Goal: Information Seeking & Learning: Learn about a topic

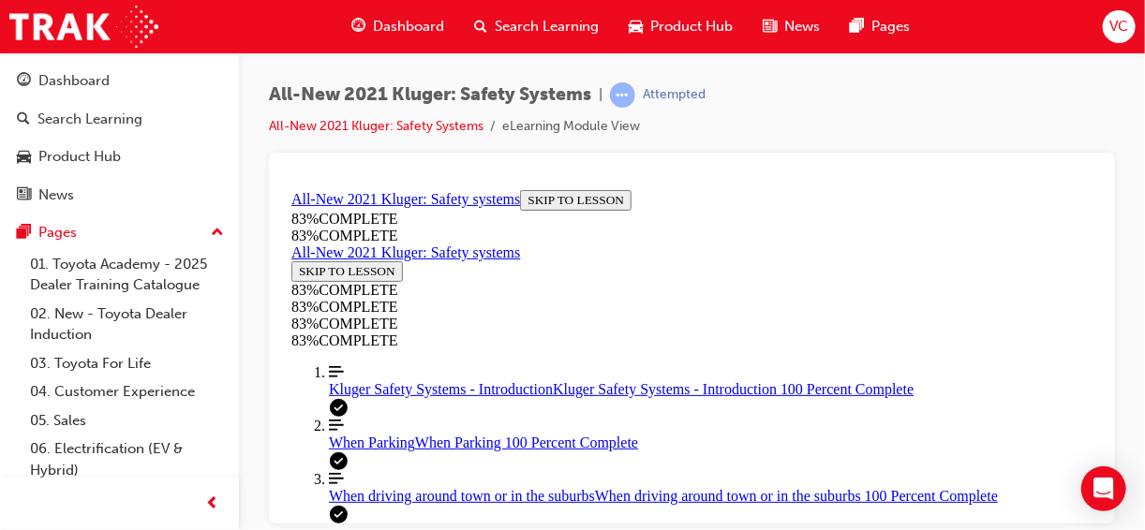
scroll to position [531, 0]
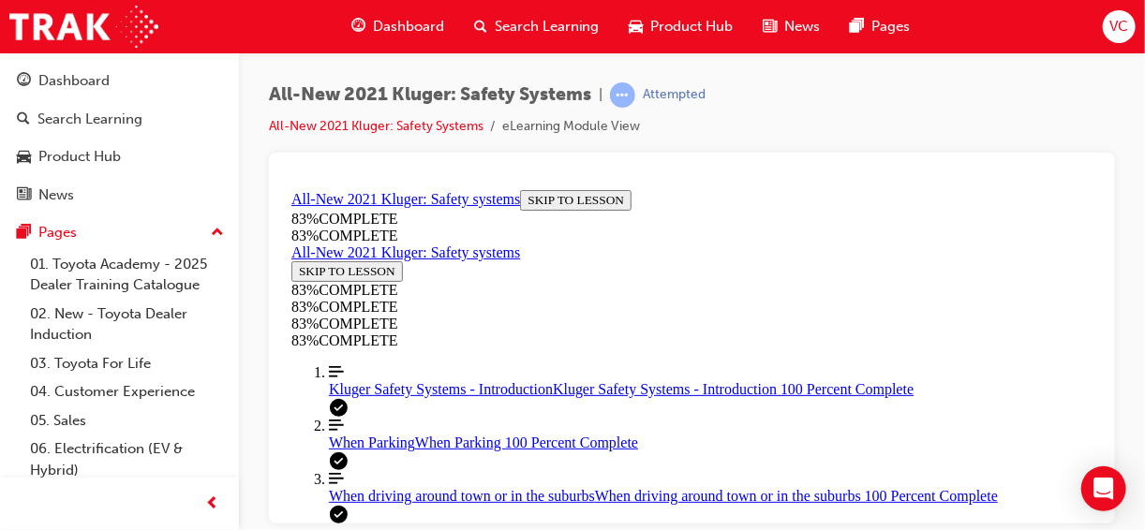
drag, startPoint x: 587, startPoint y: 292, endPoint x: 679, endPoint y: 352, distance: 109.7
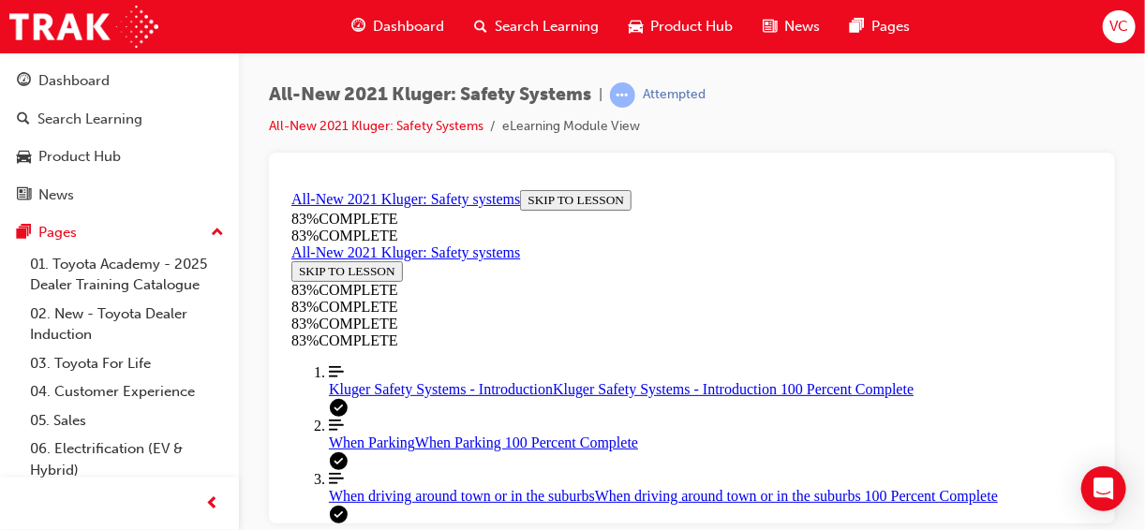
scroll to position [337, 0]
drag, startPoint x: 568, startPoint y: 308, endPoint x: 614, endPoint y: 310, distance: 45.9
drag, startPoint x: 591, startPoint y: 398, endPoint x: 650, endPoint y: 394, distance: 59.2
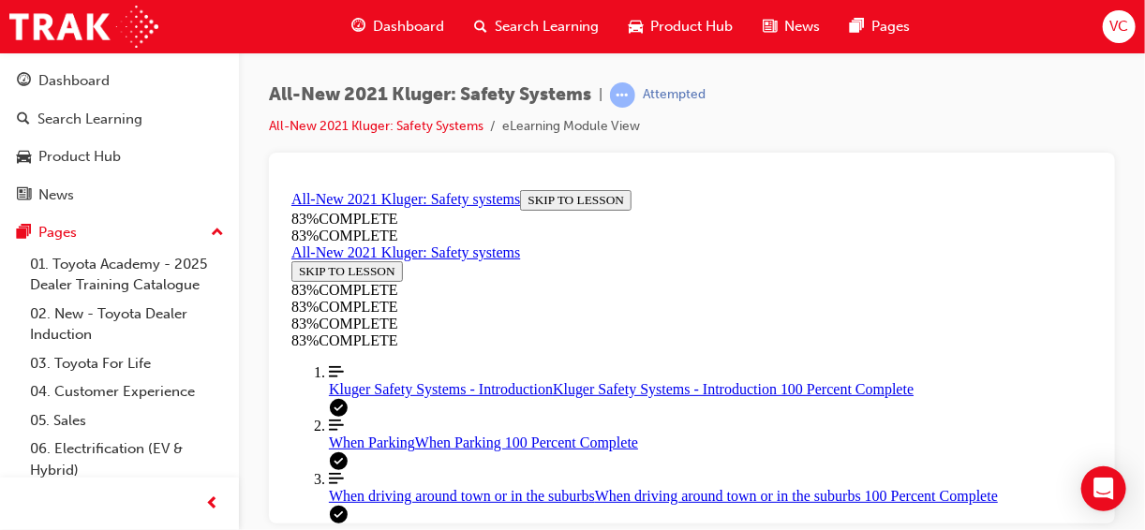
drag, startPoint x: 630, startPoint y: 322, endPoint x: 675, endPoint y: 395, distance: 85.8
drag, startPoint x: 585, startPoint y: 316, endPoint x: 645, endPoint y: 300, distance: 62.0
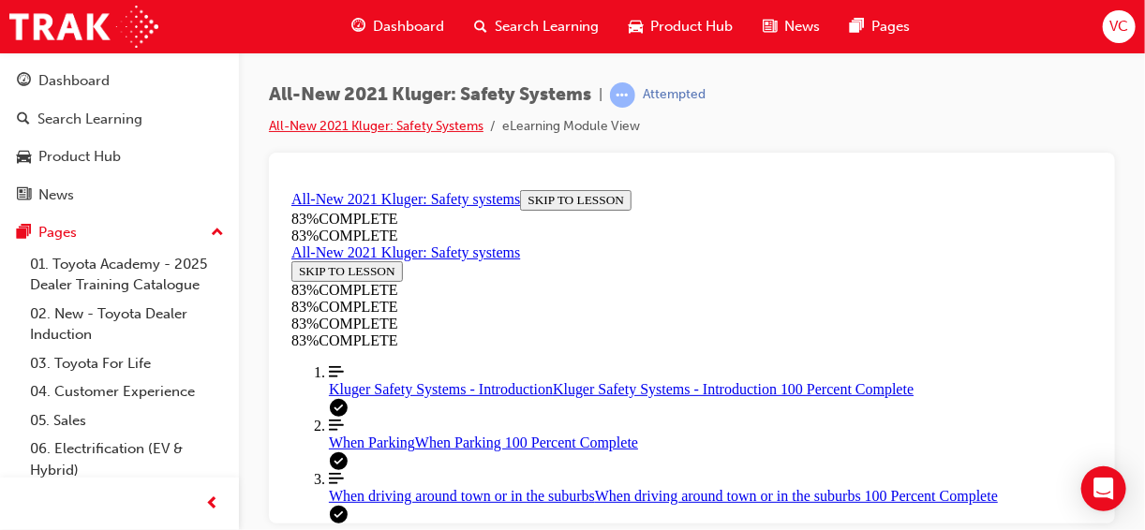
click at [375, 123] on link "All-New 2021 Kluger: Safety Systems" at bounding box center [376, 126] width 215 height 16
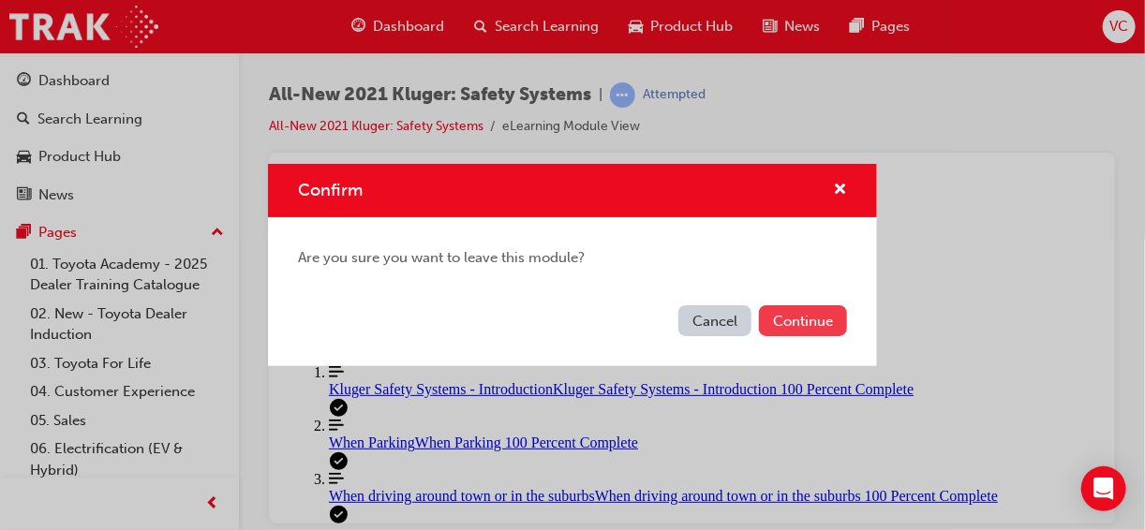
click at [832, 324] on button "Continue" at bounding box center [803, 320] width 88 height 31
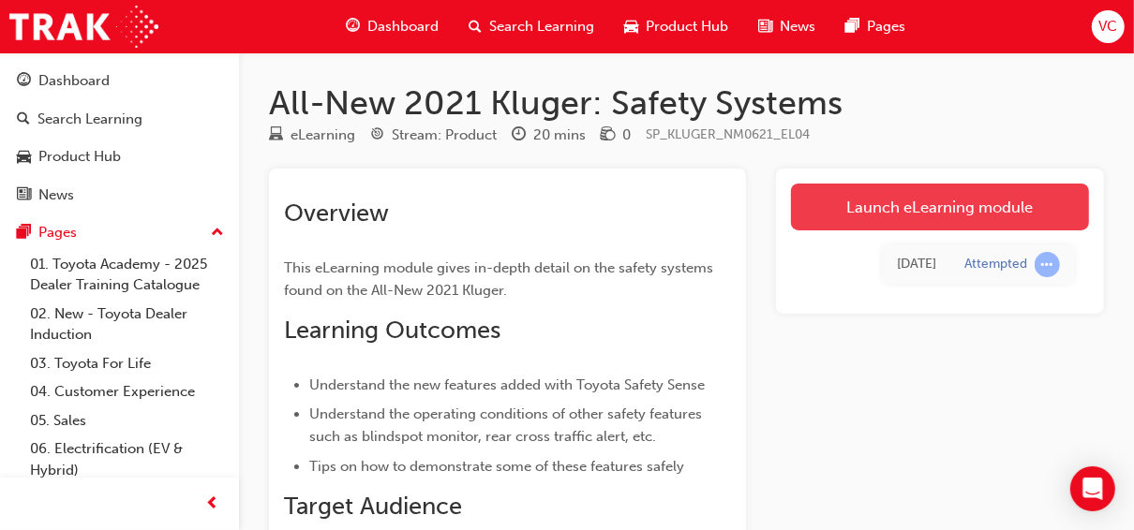
click at [862, 201] on link "Launch eLearning module" at bounding box center [940, 207] width 298 height 47
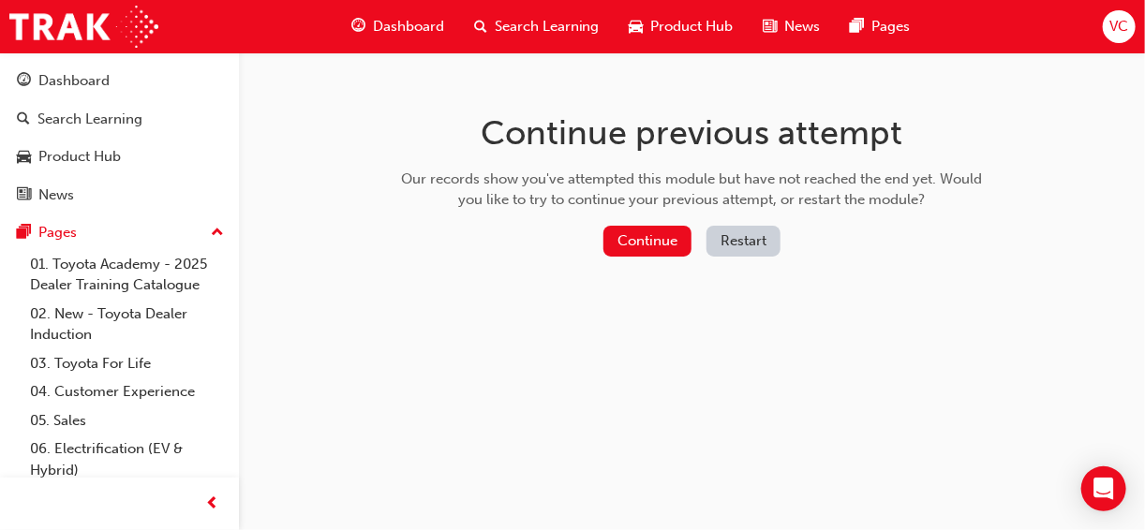
click at [746, 250] on button "Restart" at bounding box center [743, 241] width 74 height 31
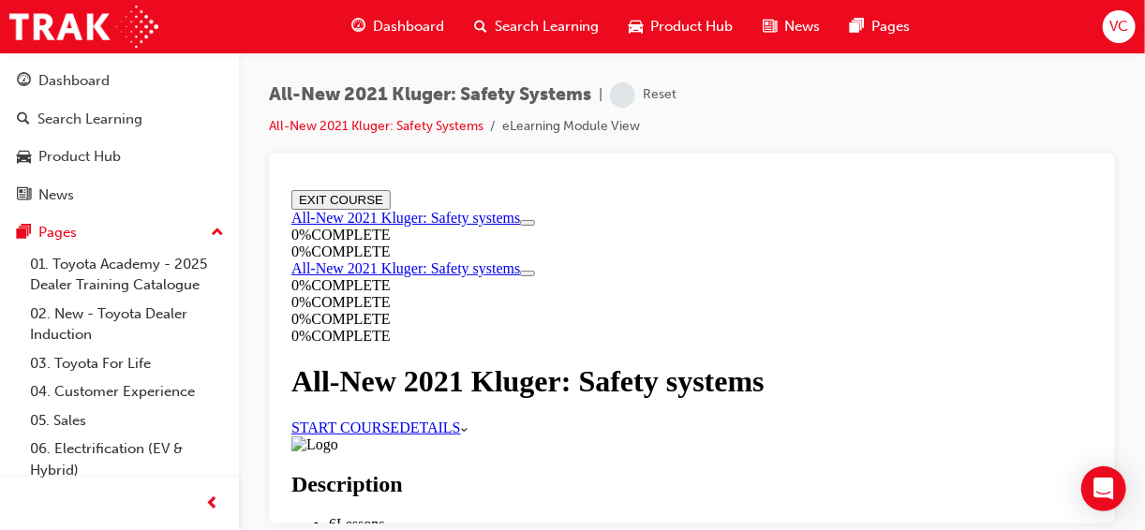
scroll to position [190, 0]
click at [398, 419] on link "START COURSE" at bounding box center [344, 427] width 108 height 16
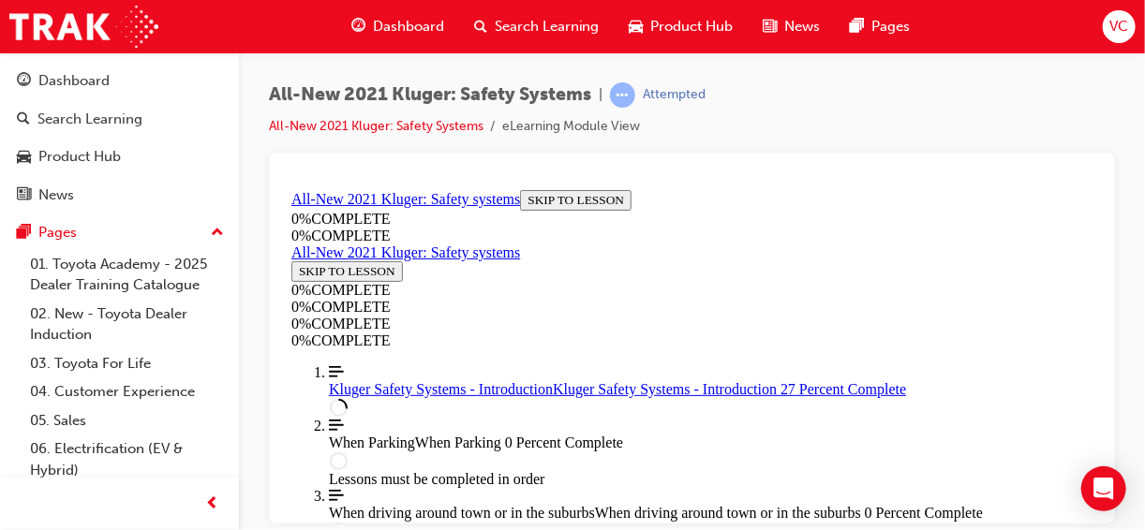
scroll to position [694, 0]
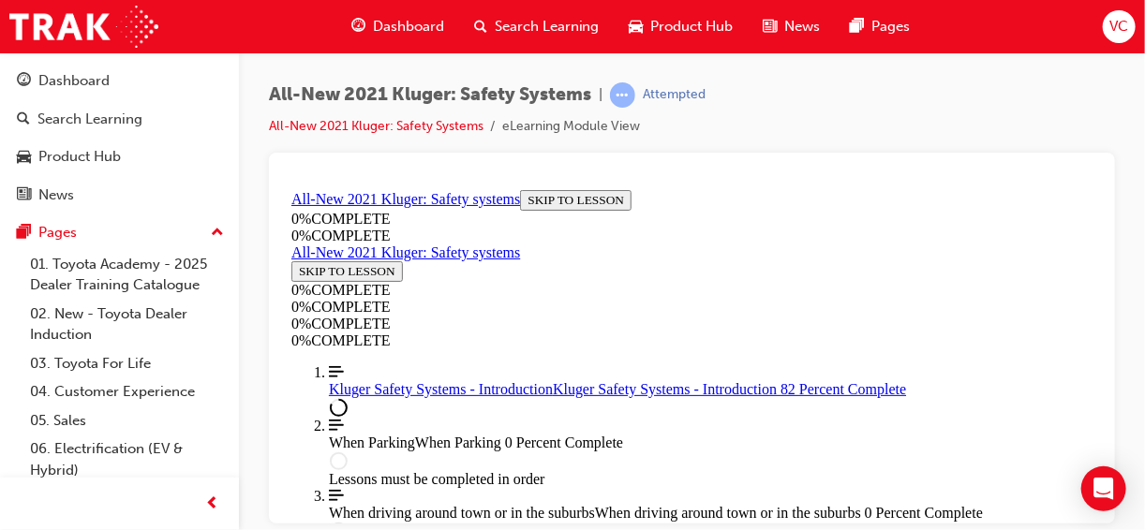
scroll to position [2683, 0]
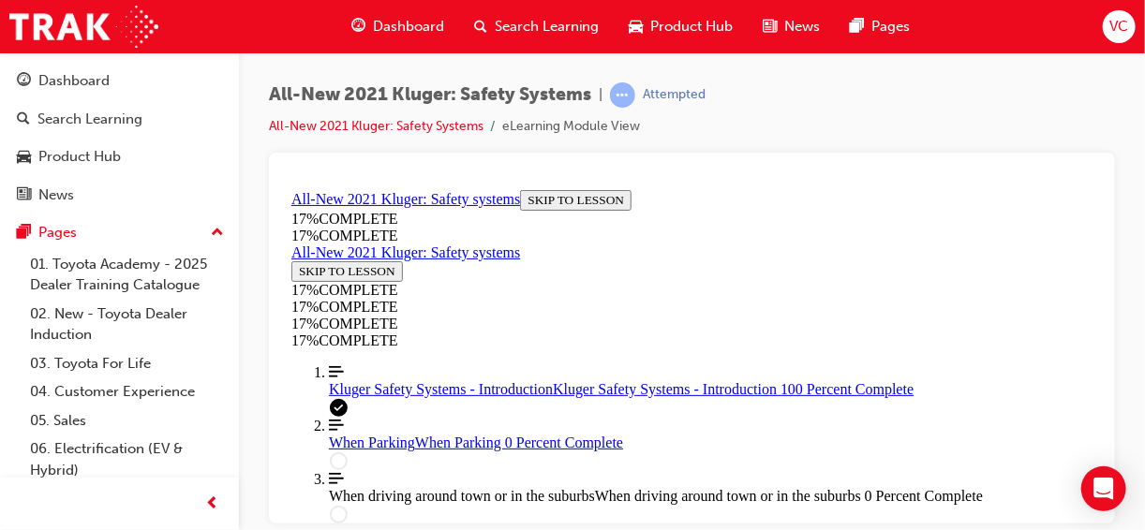
scroll to position [3068, 0]
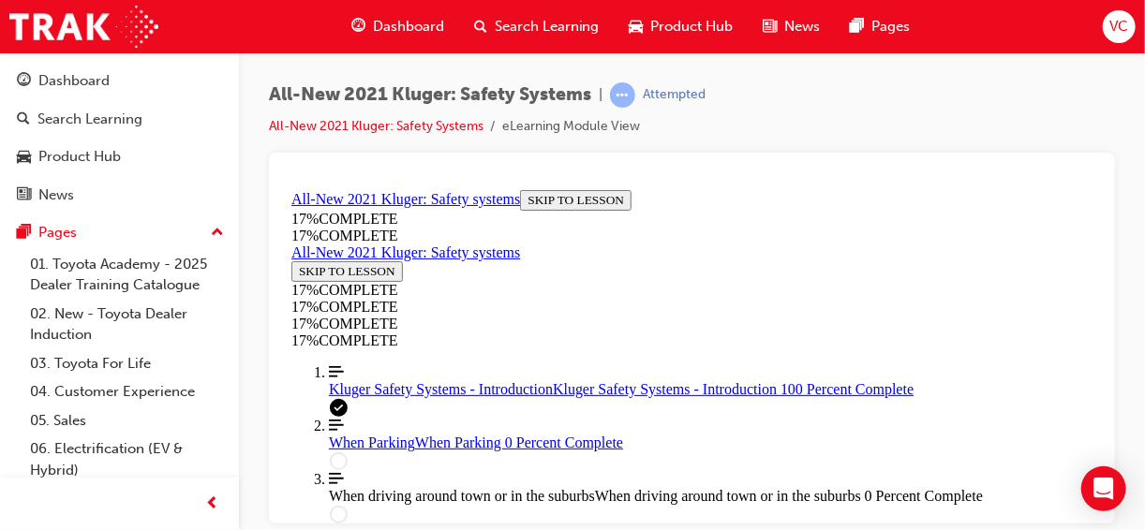
drag, startPoint x: 677, startPoint y: 483, endPoint x: 524, endPoint y: 348, distance: 204.5
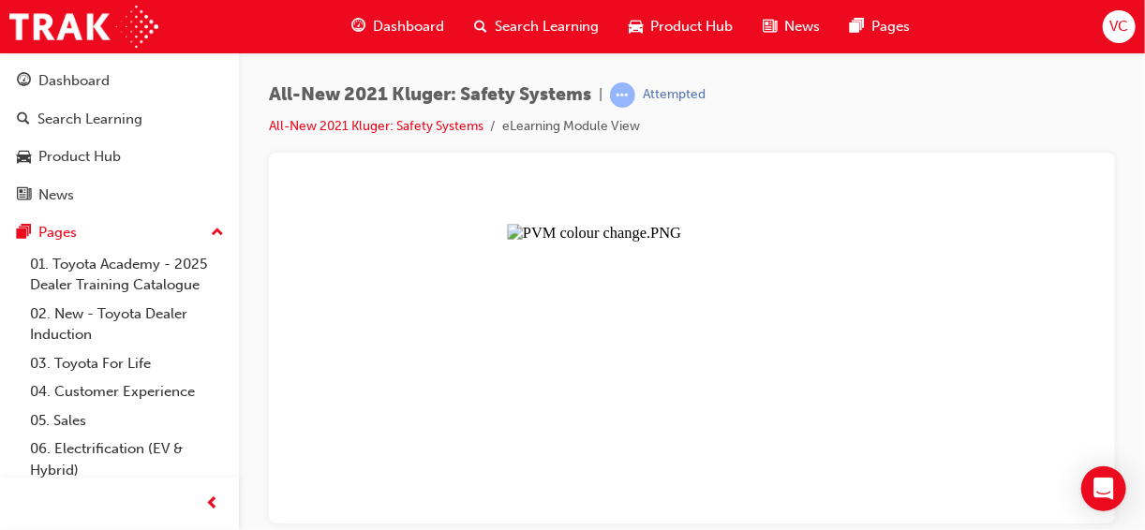
click at [513, 348] on button "Unzoom image" at bounding box center [691, 352] width 816 height 341
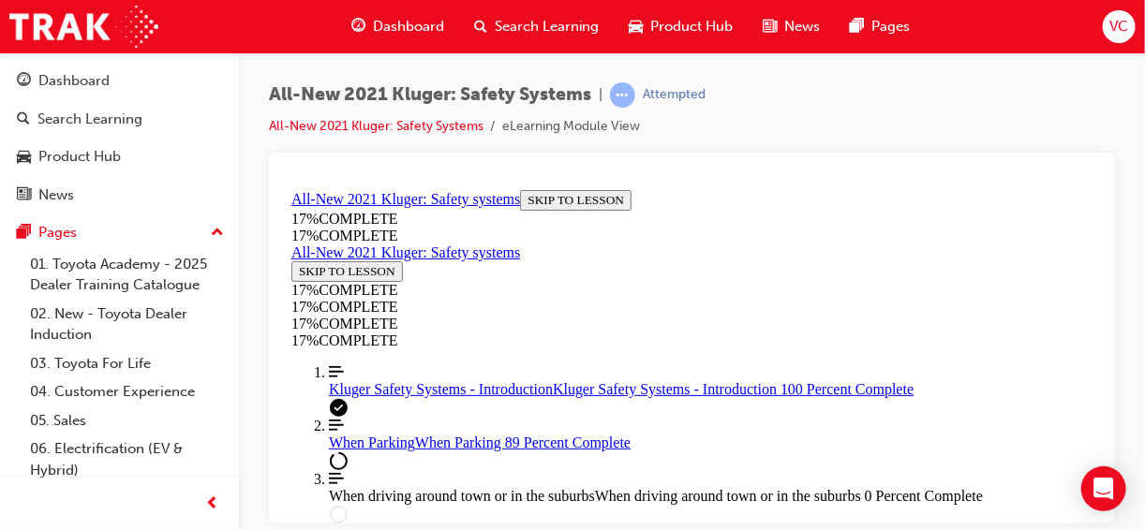
scroll to position [4096, 0]
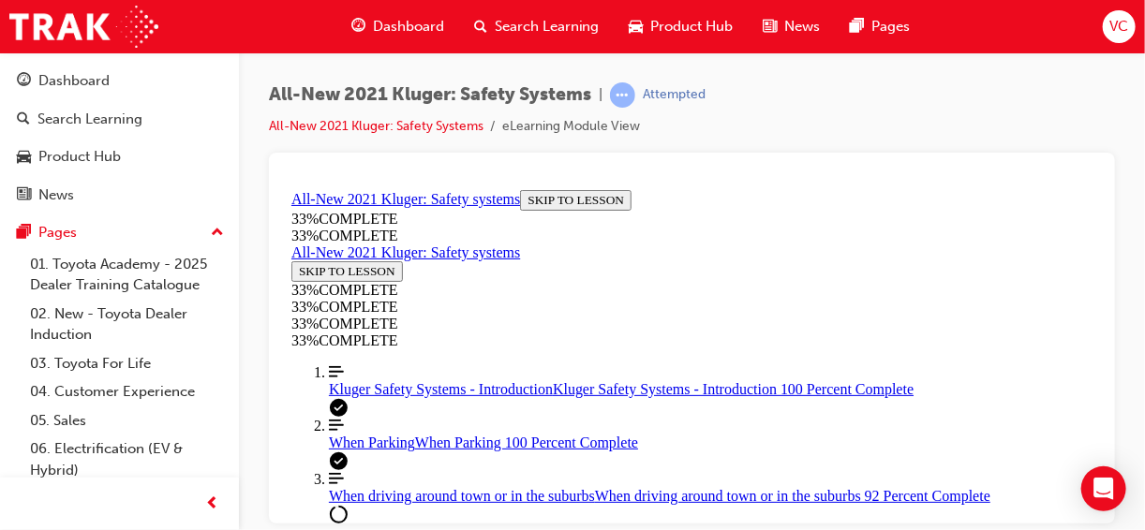
scroll to position [3909, 0]
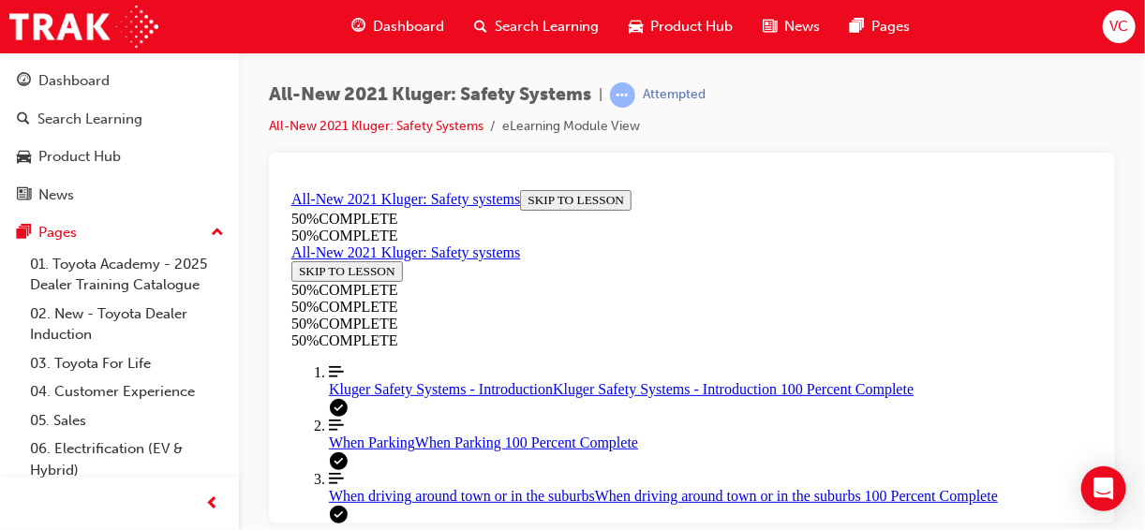
scroll to position [2450, 0]
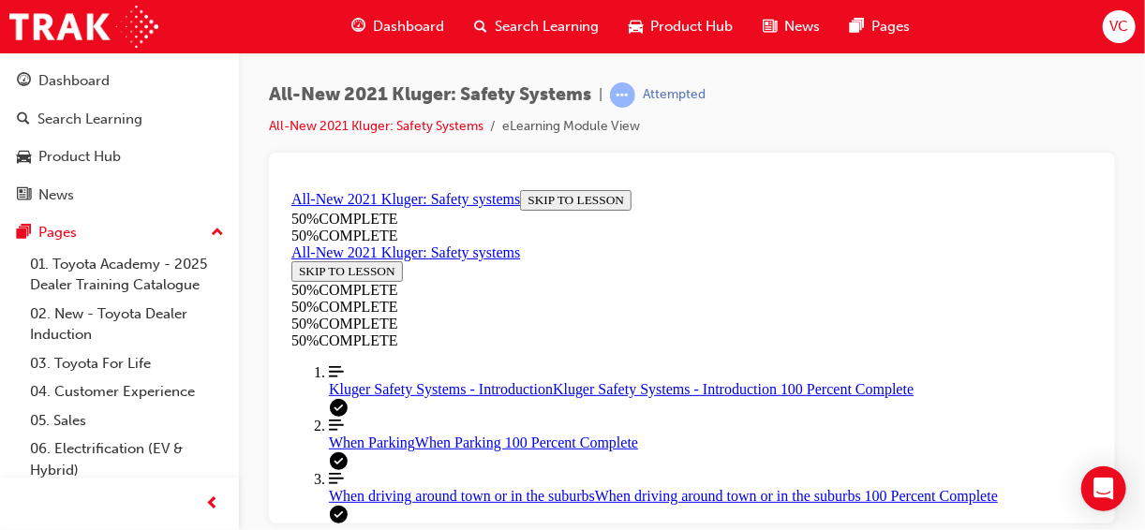
scroll to position [3439, 0]
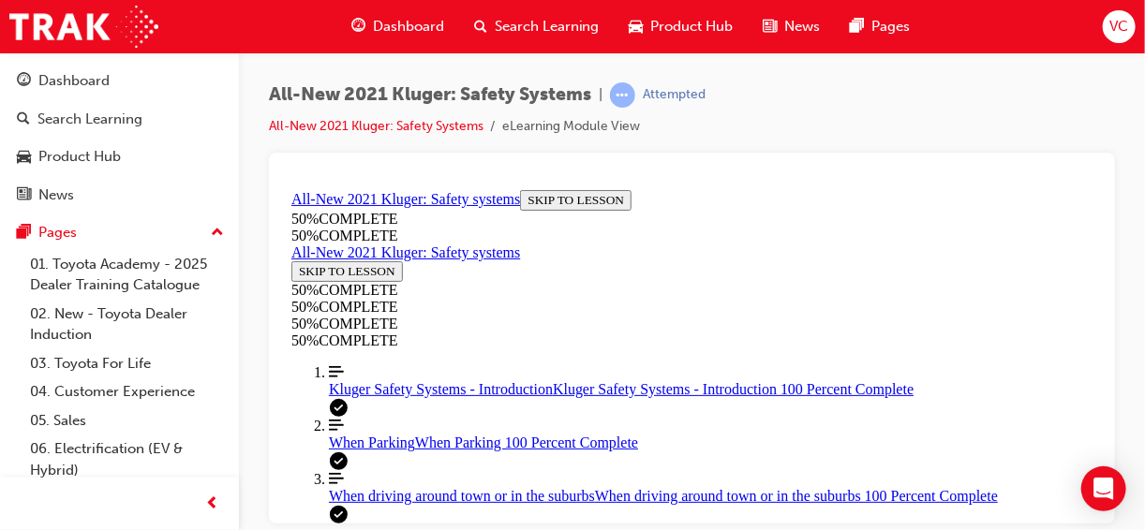
scroll to position [6357, 0]
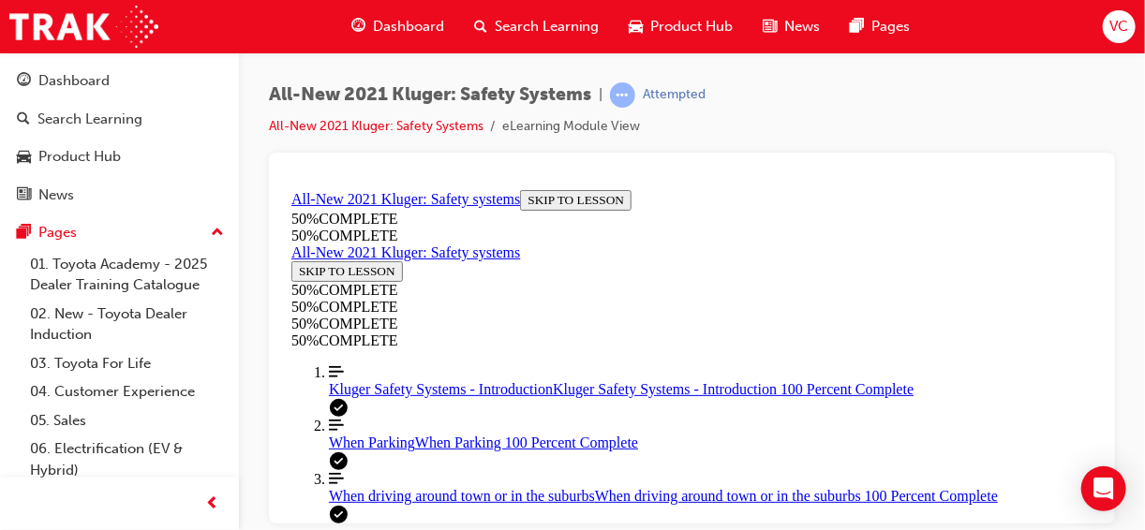
scroll to position [10382, 0]
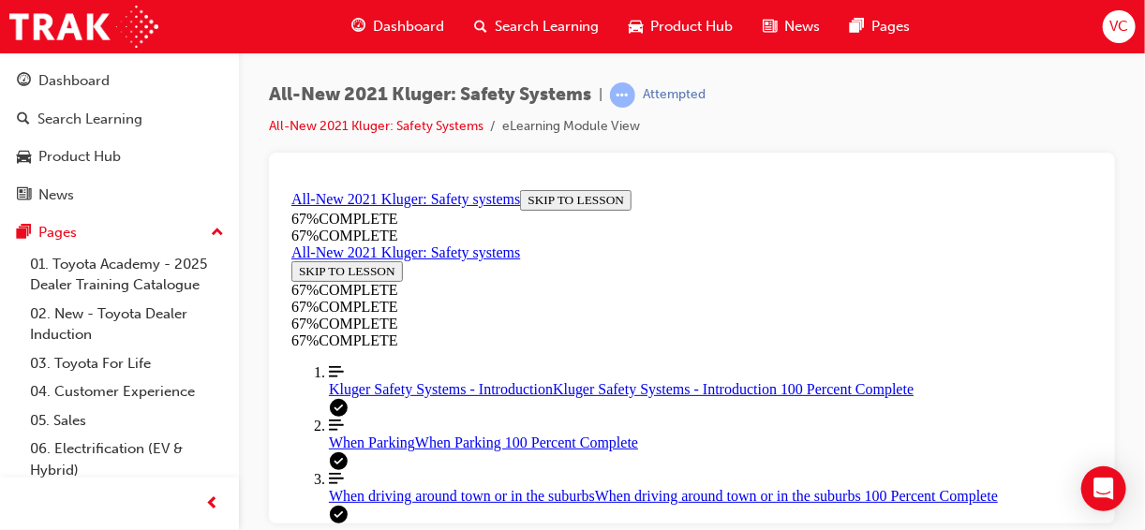
scroll to position [2174, 0]
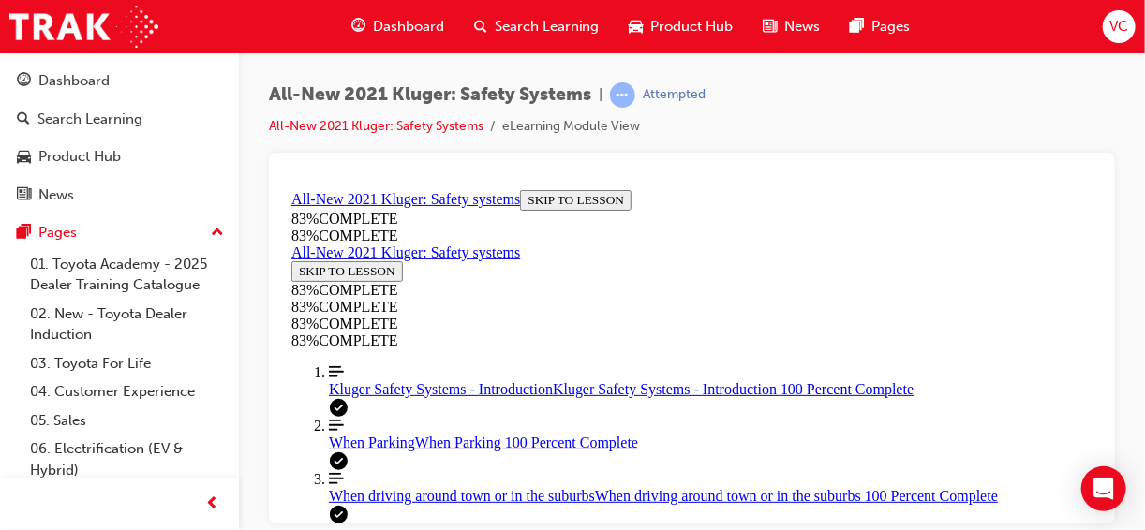
scroll to position [370, 0]
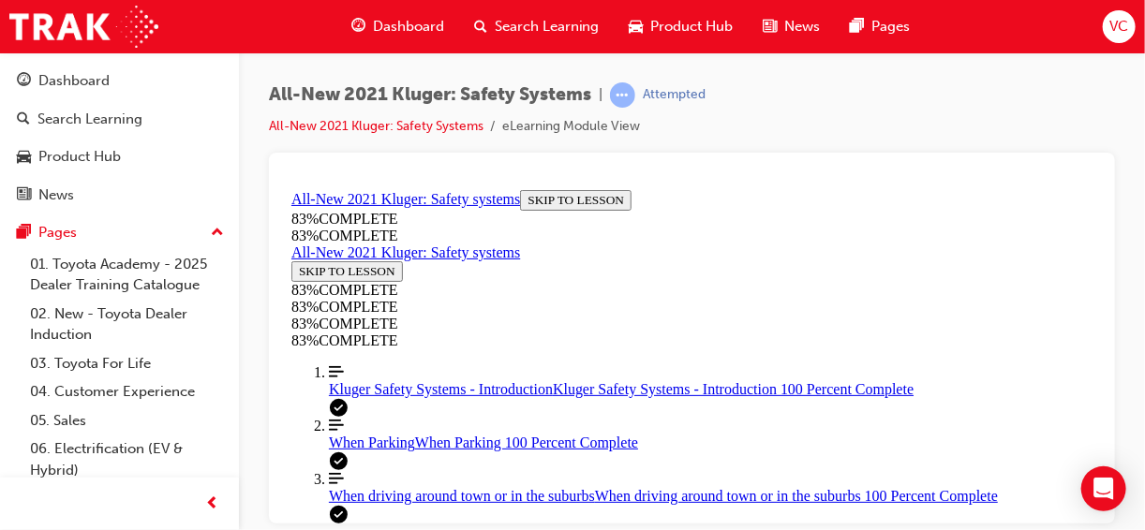
scroll to position [330, 0]
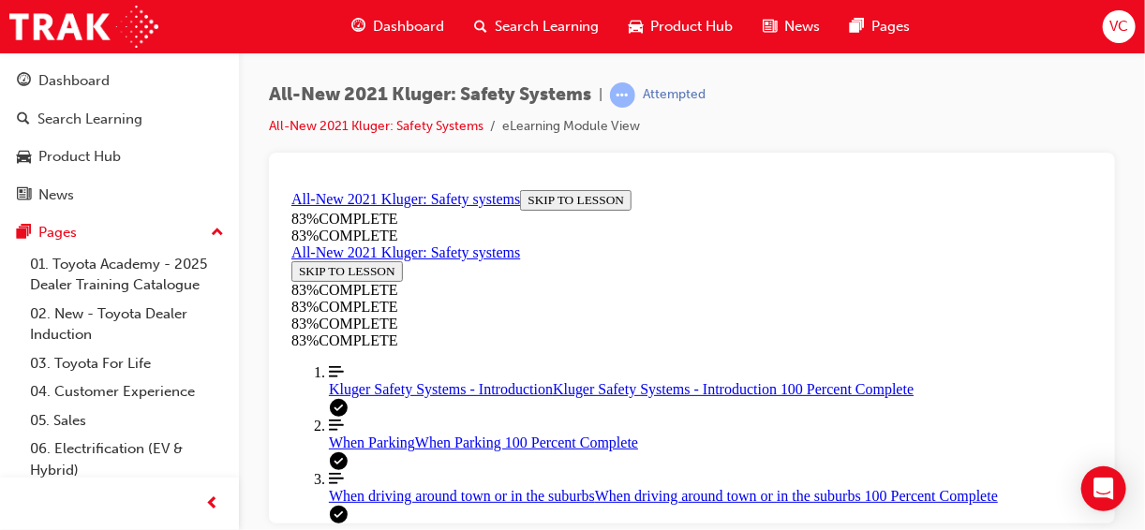
scroll to position [322, 0]
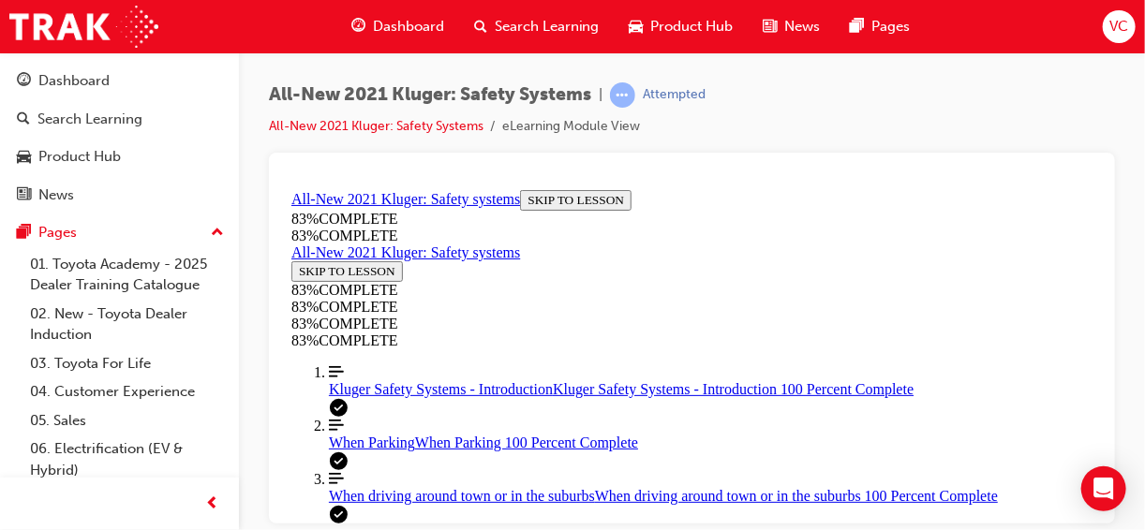
drag, startPoint x: 456, startPoint y: 305, endPoint x: 894, endPoint y: 400, distance: 447.9
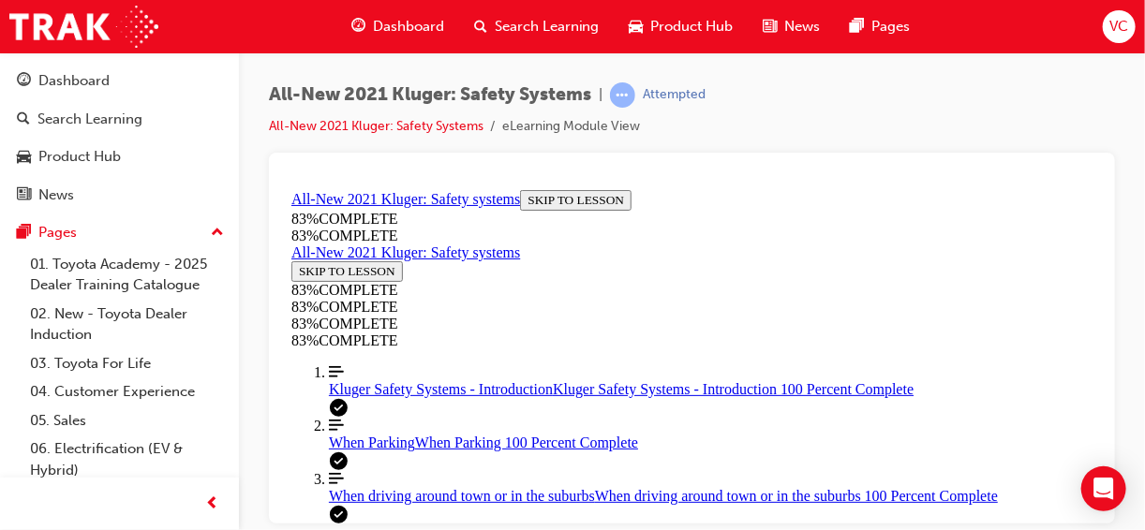
drag, startPoint x: 894, startPoint y: 400, endPoint x: 802, endPoint y: 408, distance: 92.1
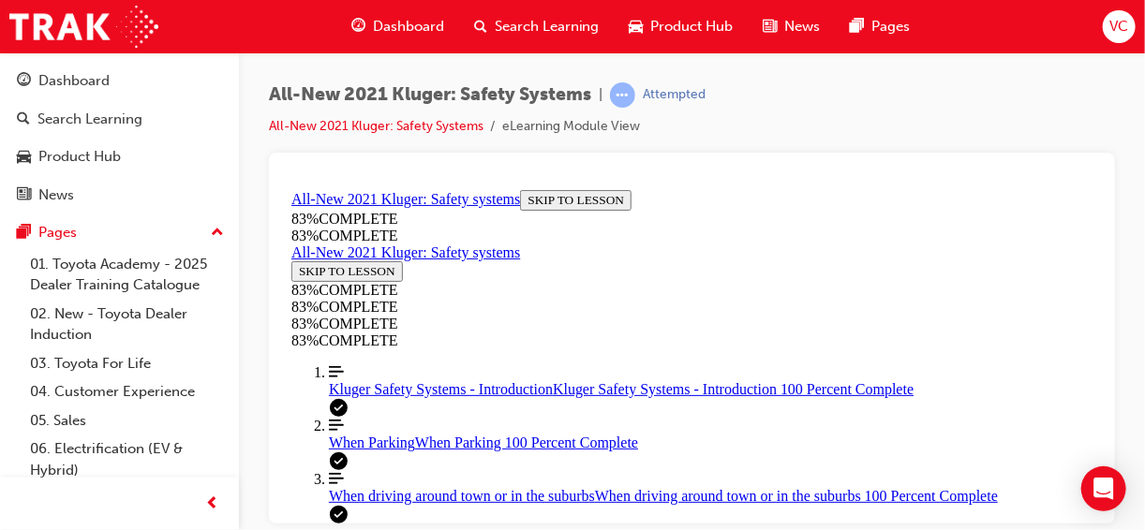
scroll to position [653, 0]
drag, startPoint x: 613, startPoint y: 296, endPoint x: 710, endPoint y: 457, distance: 188.3
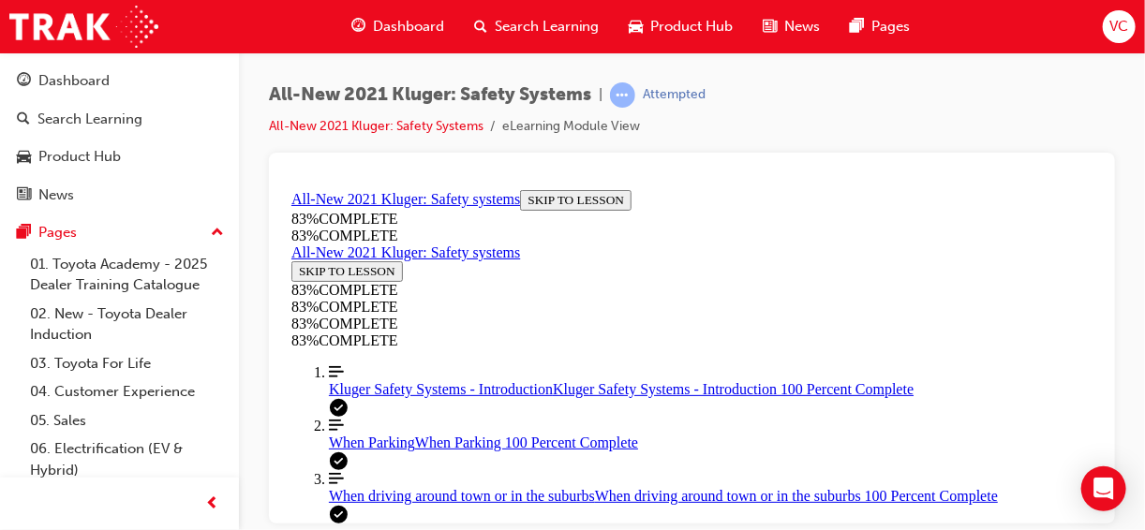
drag, startPoint x: 610, startPoint y: 391, endPoint x: 693, endPoint y: 287, distance: 133.3
drag, startPoint x: 616, startPoint y: 379, endPoint x: 683, endPoint y: 401, distance: 71.1
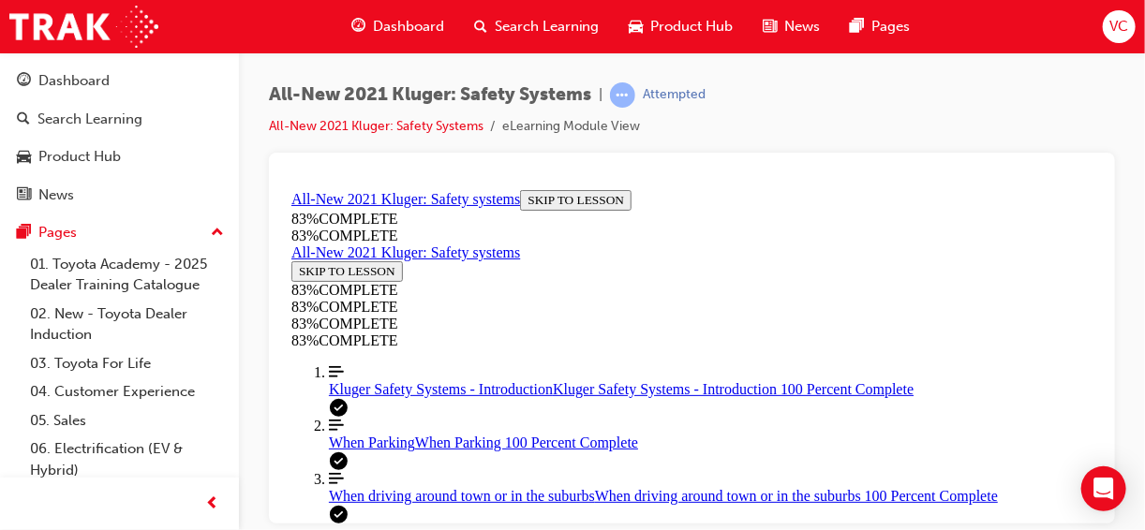
scroll to position [512, 0]
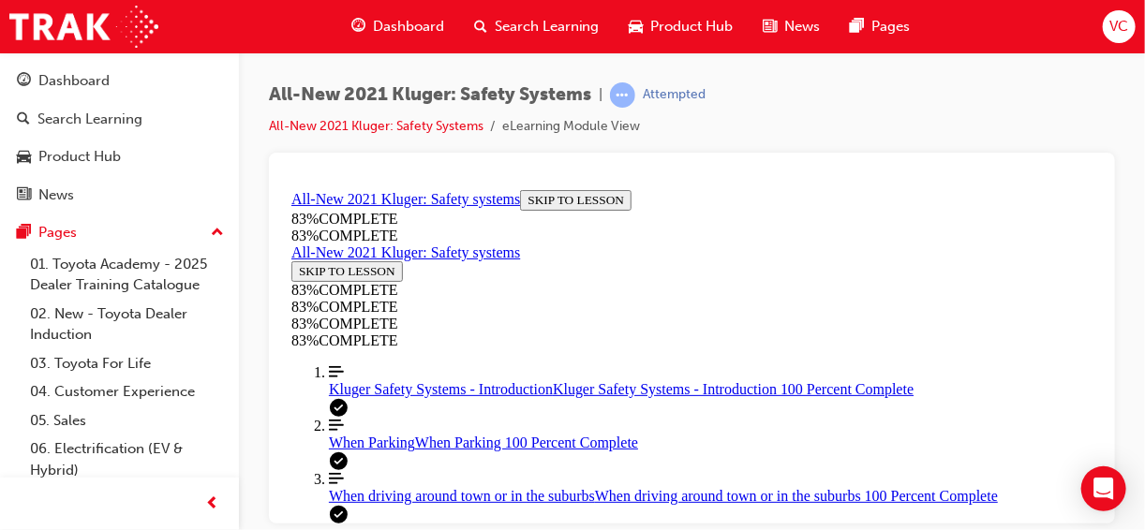
scroll to position [727, 0]
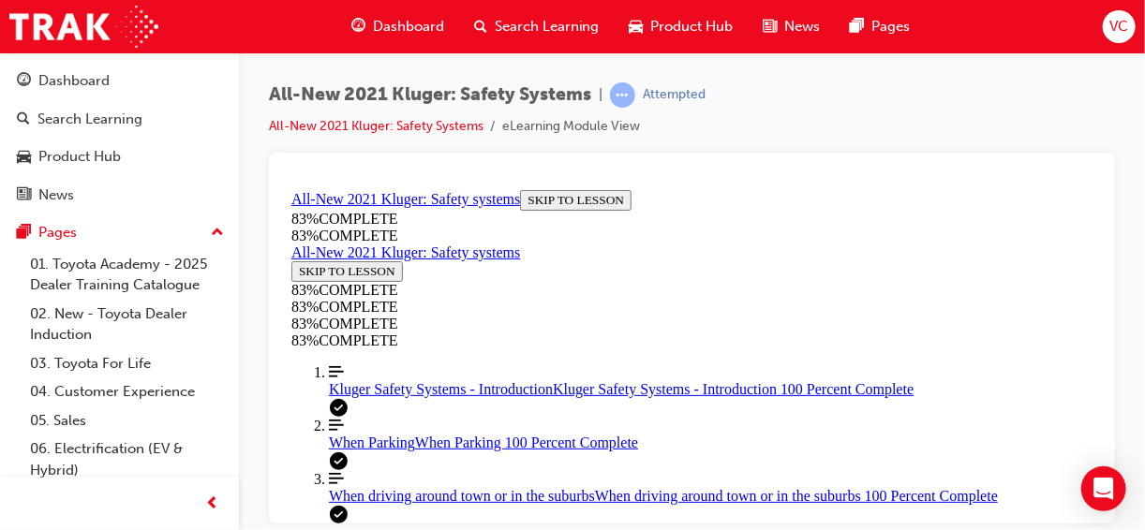
drag, startPoint x: 601, startPoint y: 389, endPoint x: 585, endPoint y: 393, distance: 16.4
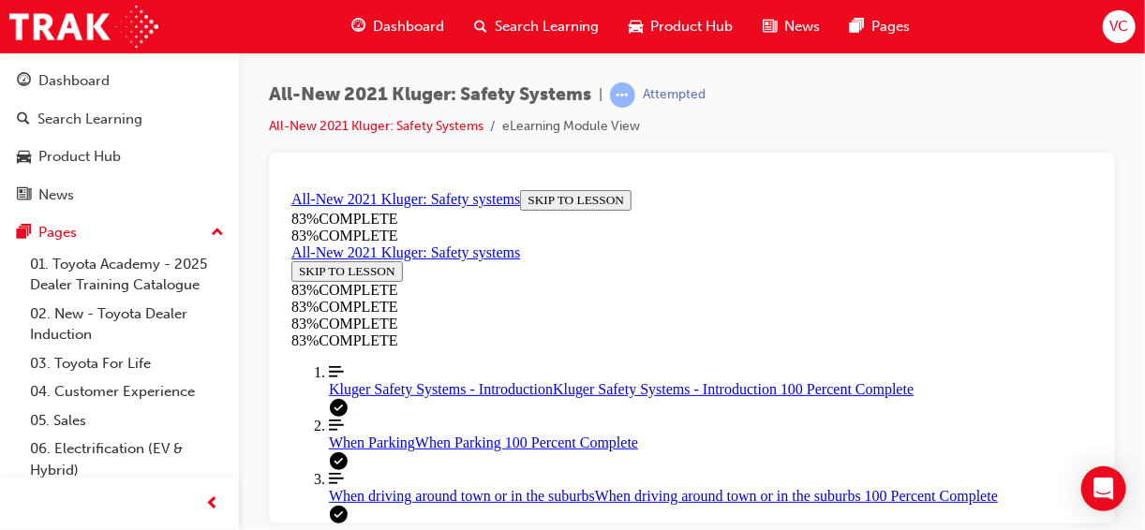
drag, startPoint x: 577, startPoint y: 468, endPoint x: 639, endPoint y: 411, distance: 83.6
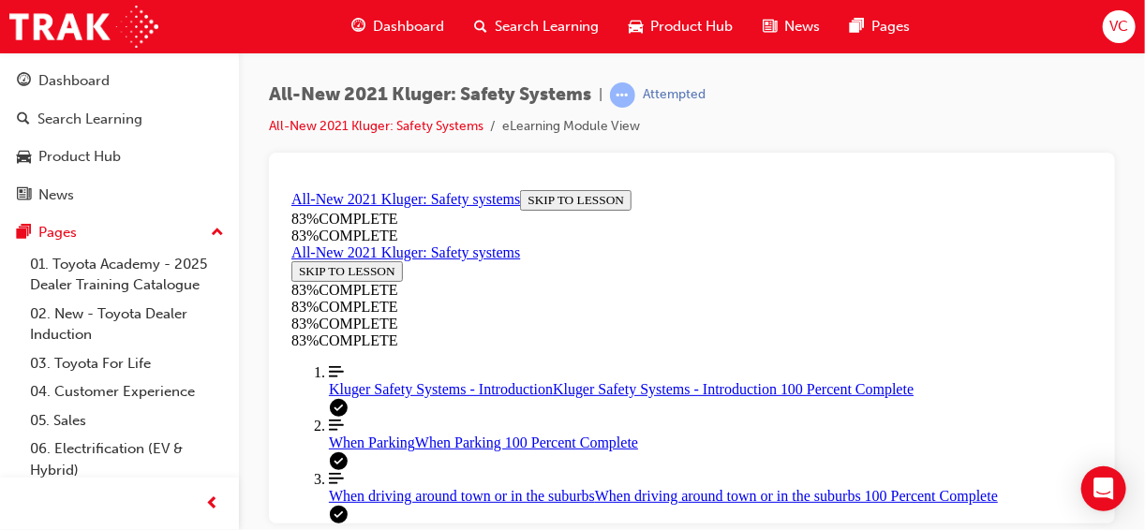
drag, startPoint x: 608, startPoint y: 249, endPoint x: 690, endPoint y: 307, distance: 100.1
drag, startPoint x: 622, startPoint y: 387, endPoint x: 695, endPoint y: 404, distance: 75.0
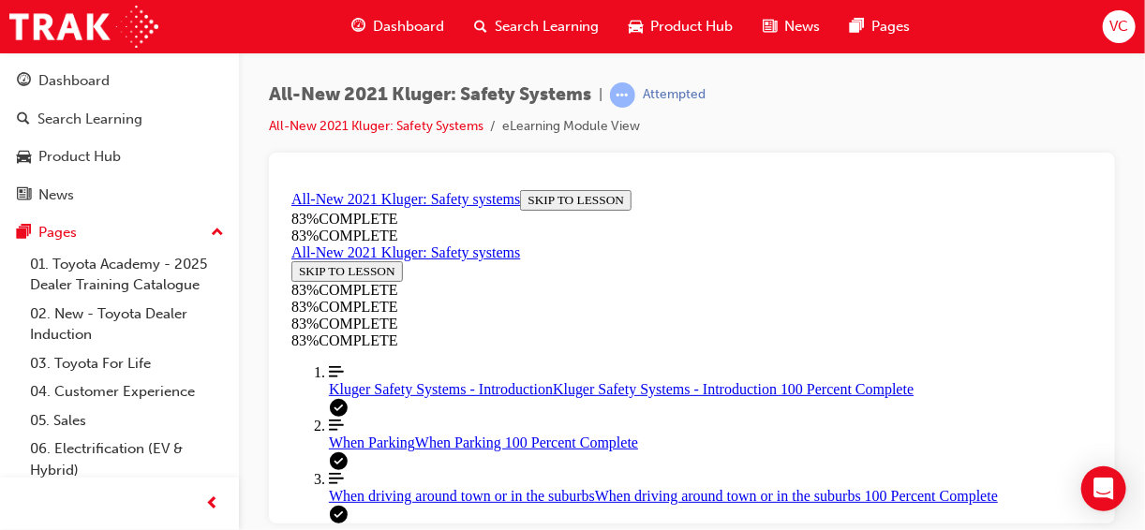
scroll to position [613, 0]
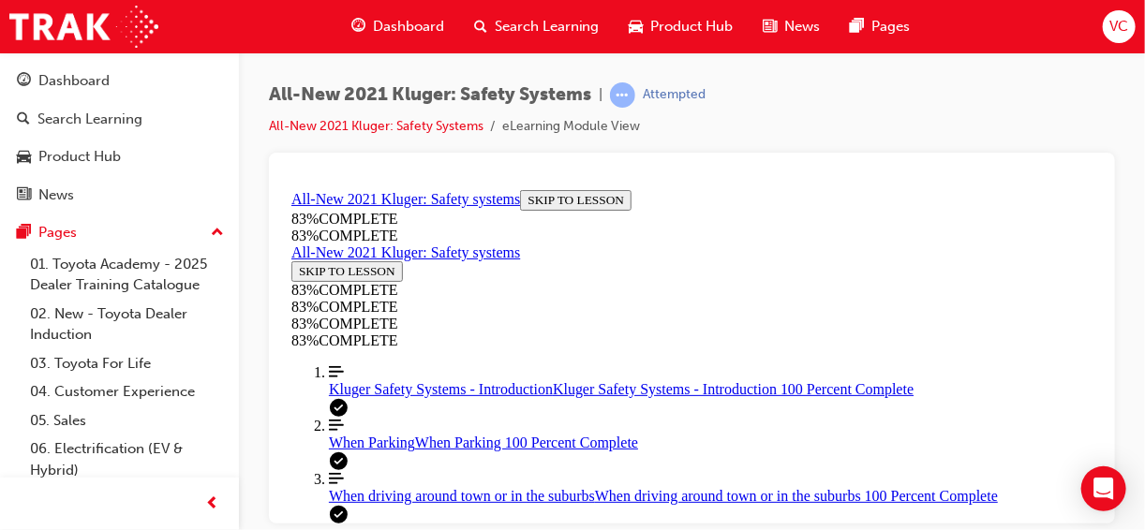
scroll to position [767, 0]
